Goal: Information Seeking & Learning: Find specific fact

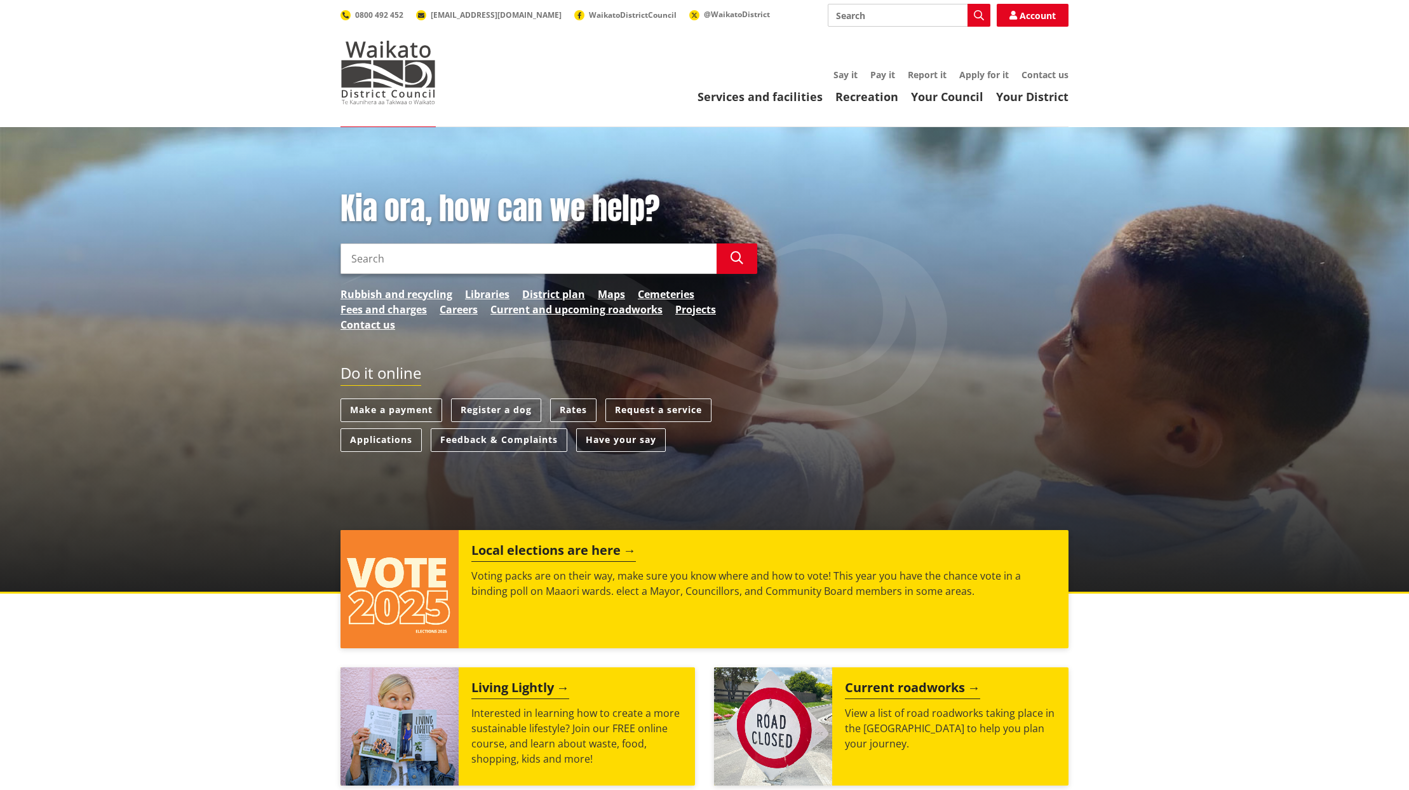
click at [579, 412] on link "Rates" at bounding box center [573, 410] width 46 height 24
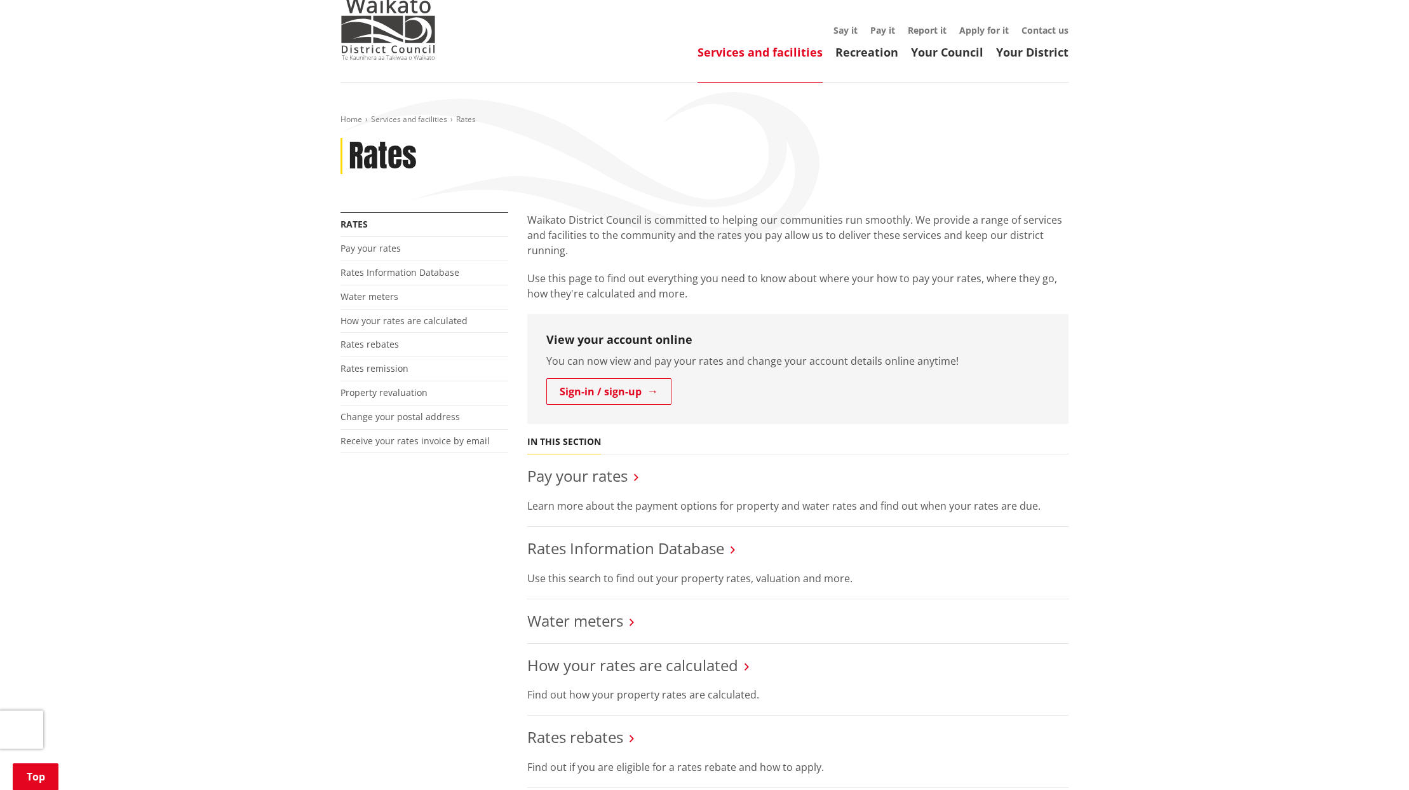
scroll to position [254, 0]
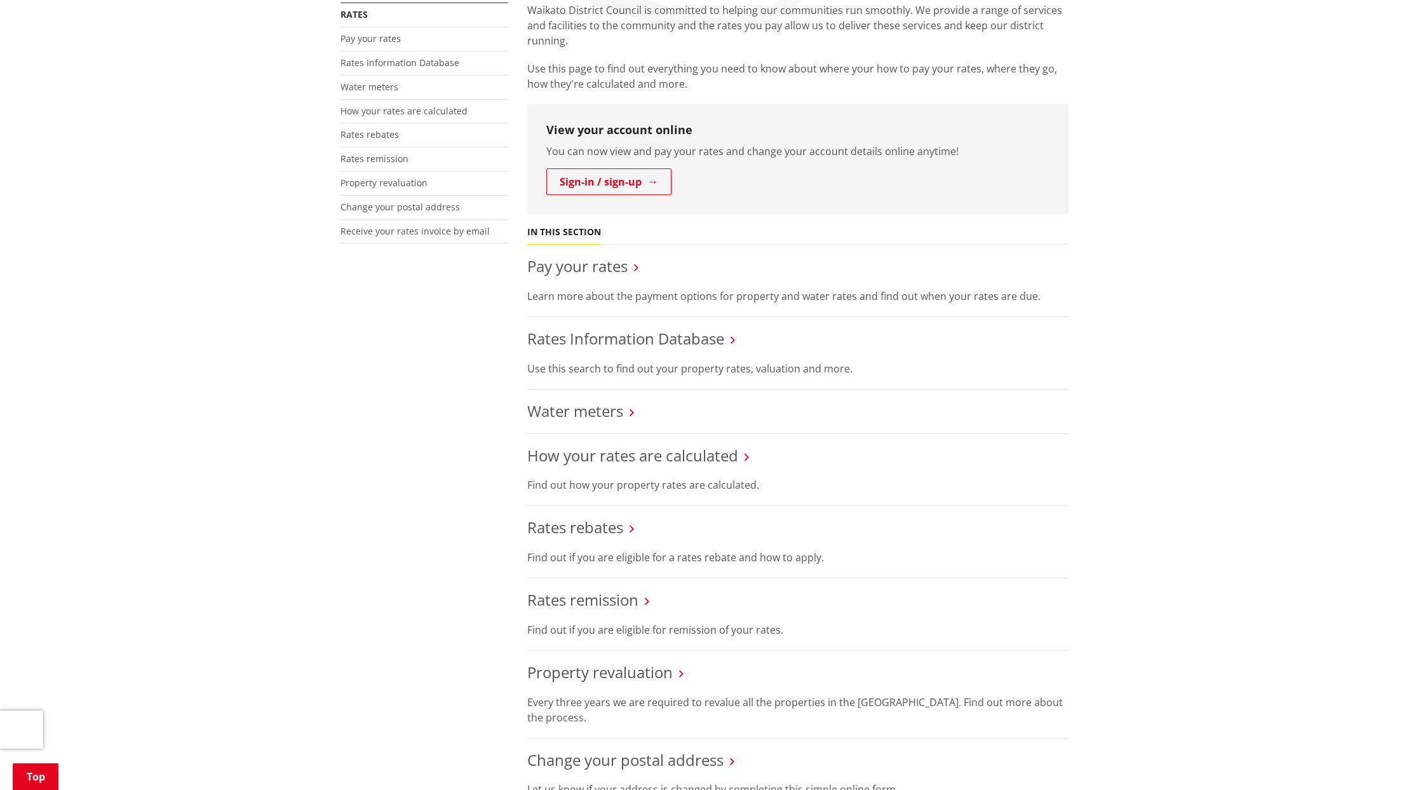
click at [597, 337] on link "Rates Information Database" at bounding box center [625, 338] width 197 height 21
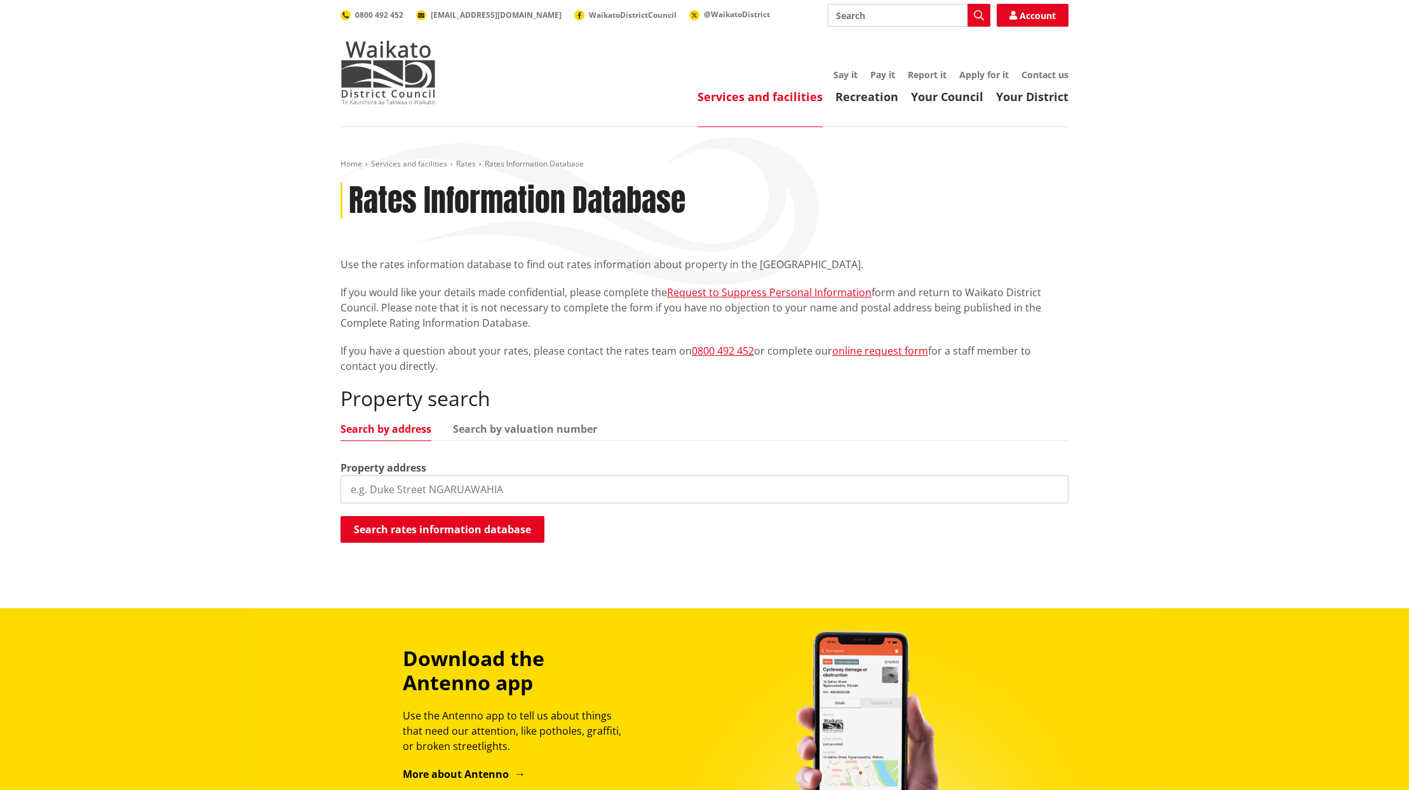
click at [429, 494] on input "search" at bounding box center [704, 489] width 728 height 28
paste input "https://onecouncil.rdc.govt.nz/T1Prod/CiAnywhere/Web/PROD/Workplace"
type input "https://onecouncil.rdc.govt.nz/T1Prod/CiAnywhere/Web/PROD/Workplace"
click at [1055, 489] on input "https://onecouncil.rdc.govt.nz/T1Prod/CiAnywhere/Web/PROD/Workplace" at bounding box center [704, 489] width 728 height 28
paste input "49 Grand Vue Road, Rotorua"
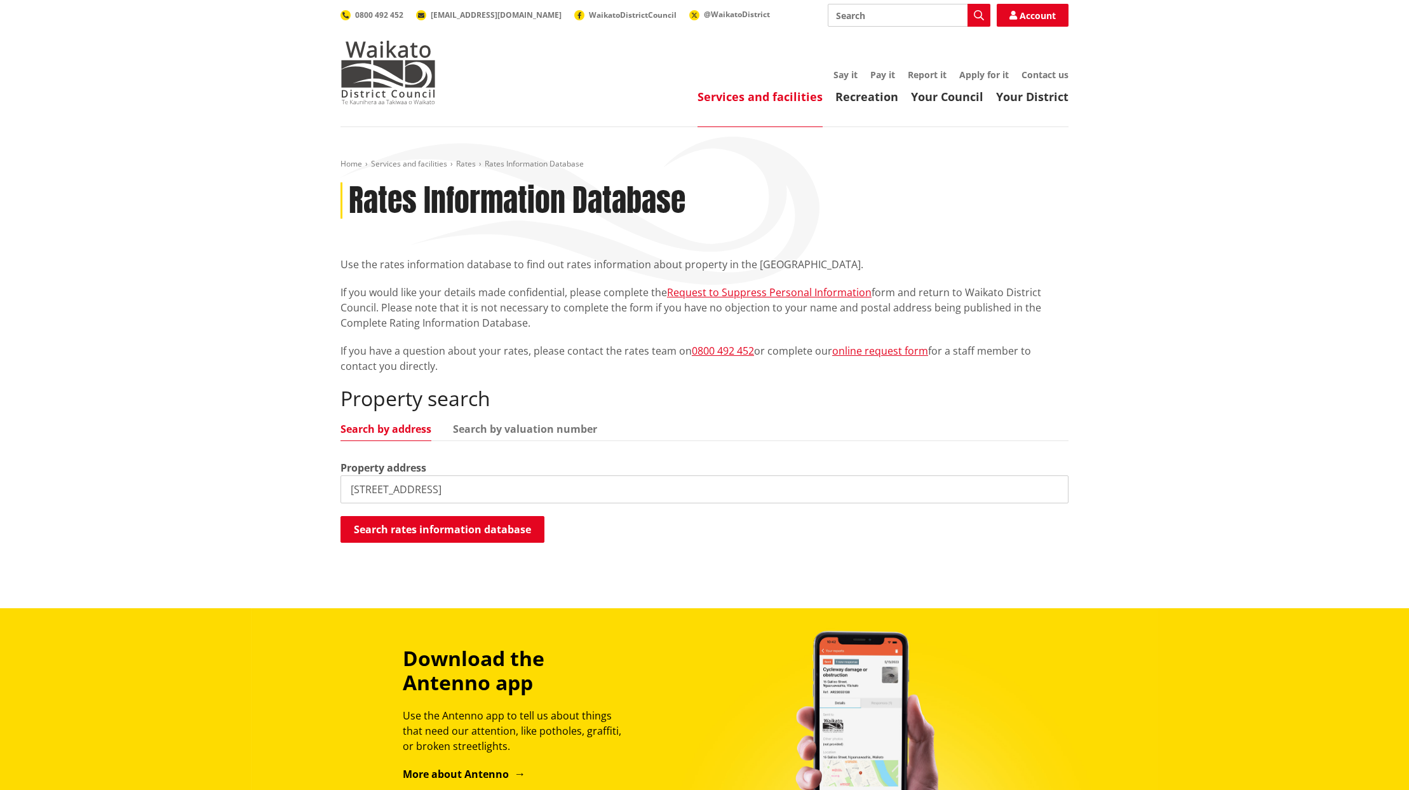
drag, startPoint x: 445, startPoint y: 489, endPoint x: 557, endPoint y: 489, distance: 112.4
click at [557, 489] on input "49 Grand Vue Road, Rotorua" at bounding box center [704, 489] width 728 height 28
type input "49 Grand Vue Road"
click at [461, 526] on button "Search rates information database" at bounding box center [442, 529] width 204 height 27
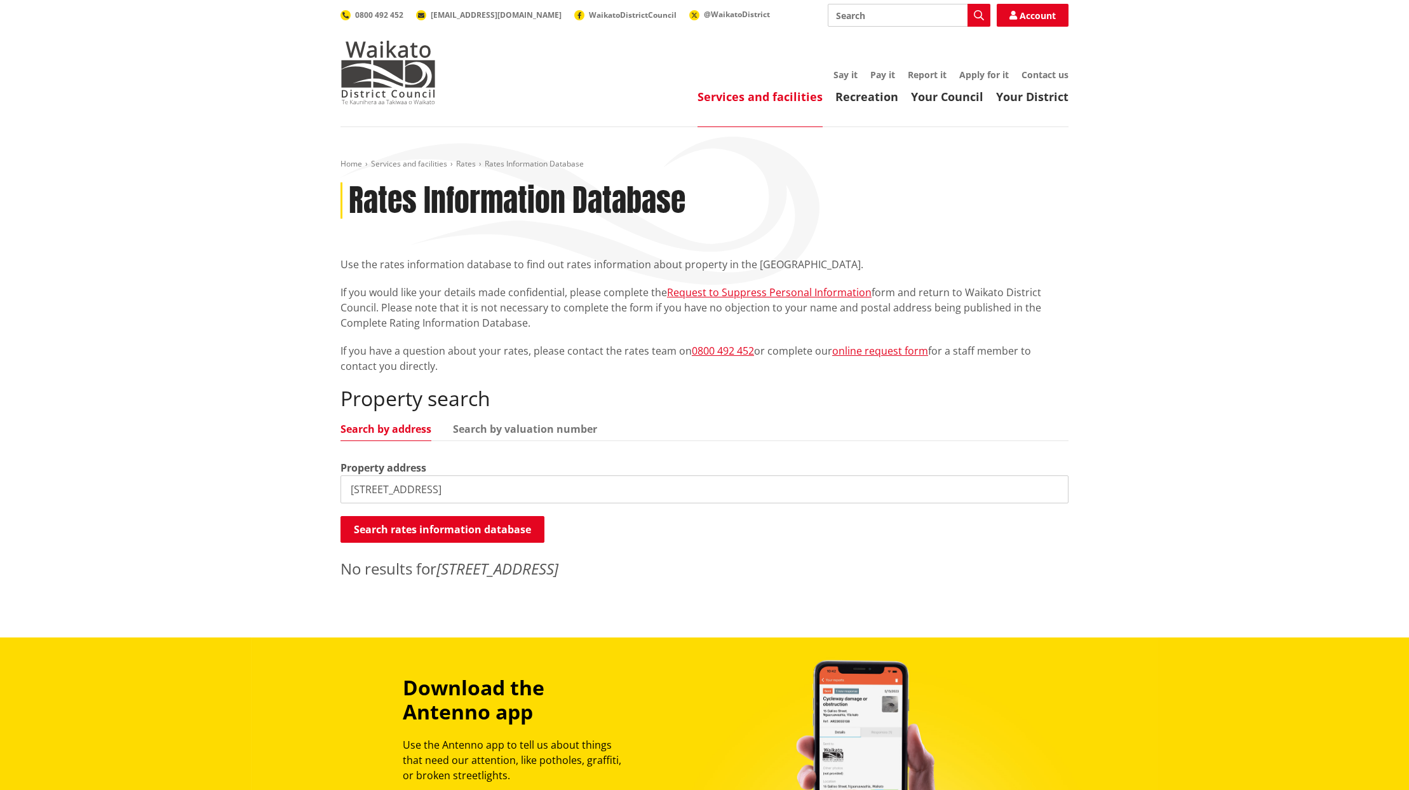
drag, startPoint x: 363, startPoint y: 491, endPoint x: 355, endPoint y: 491, distance: 7.6
click at [355, 491] on input "49 Grand Vue Road" at bounding box center [704, 489] width 728 height 28
